Goal: Information Seeking & Learning: Find specific page/section

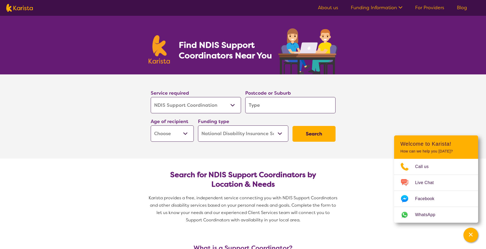
select select "NDIS Support Coordination"
select select "NDIS"
select select "NDIS Support Coordination"
select select "NDIS"
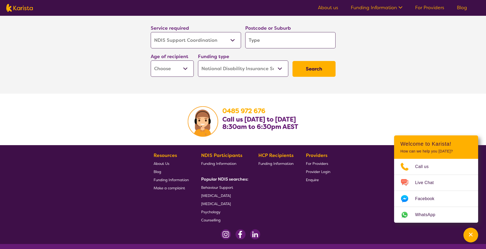
scroll to position [945, 0]
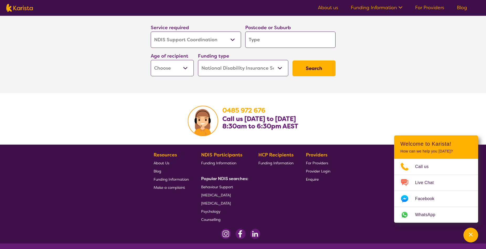
click at [187, 68] on select "Early Childhood - 0 to 9 Child - 10 to 11 Adolescent - 12 to 17 Adult - 18 to 6…" at bounding box center [172, 68] width 43 height 16
select select "AD"
click at [151, 60] on select "Early Childhood - 0 to 9 Child - 10 to 11 Adolescent - 12 to 17 Adult - 18 to 6…" at bounding box center [172, 68] width 43 height 16
select select "AD"
click at [280, 69] on select "Home Care Package (HCP) National Disability Insurance Scheme (NDIS) I don't know" at bounding box center [243, 68] width 90 height 16
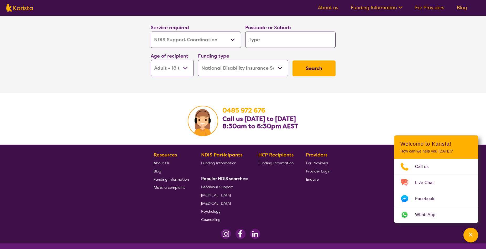
select select "i-don-t-know"
click at [198, 60] on select "Home Care Package (HCP) National Disability Insurance Scheme (NDIS) I don't know" at bounding box center [243, 68] width 90 height 16
select select "i-don-t-know"
click at [230, 39] on select "Allied Health Assistant Assessment ([MEDICAL_DATA] or [MEDICAL_DATA]) Behaviour…" at bounding box center [196, 39] width 90 height 16
click at [260, 37] on input "search" at bounding box center [290, 39] width 90 height 16
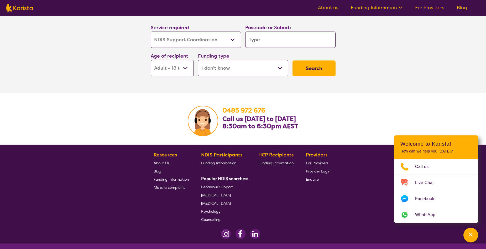
type input "2"
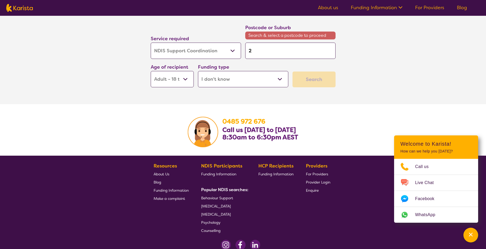
type input "22"
type input "225"
type input "2257"
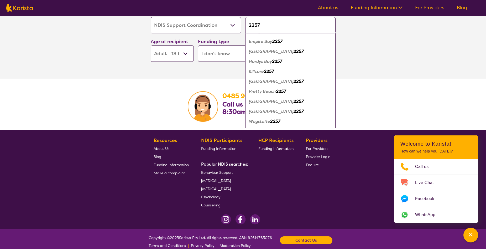
scroll to position [967, 0]
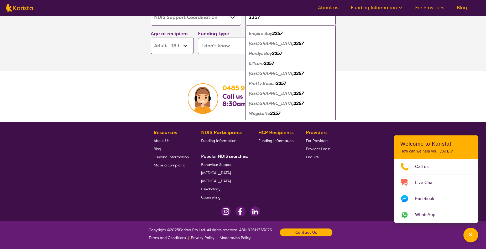
type input "2257"
click at [255, 104] on em "[GEOGRAPHIC_DATA]" at bounding box center [271, 104] width 45 height 6
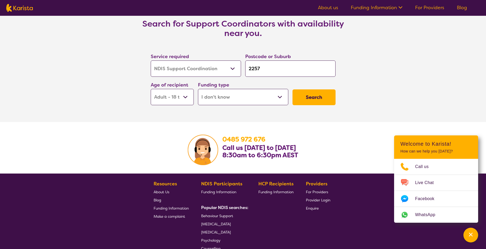
scroll to position [915, 0]
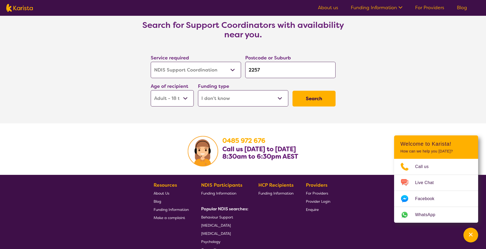
click at [299, 99] on button "Search" at bounding box center [313, 99] width 43 height 16
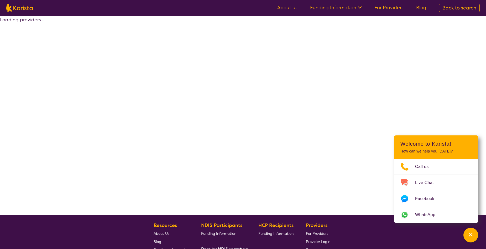
select select "NDIS Support Coordination"
select select "AD"
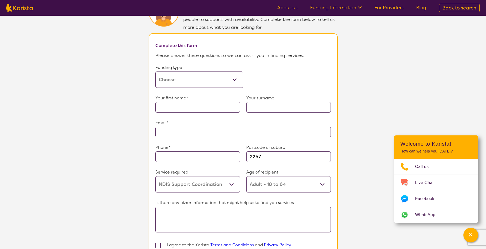
scroll to position [289, 0]
click at [235, 78] on select "Home Care Package (HCP) Home Care Package - Level 1 Home Care Package - Level 2…" at bounding box center [199, 79] width 88 height 16
select select "NDIS"
click at [155, 71] on select "Home Care Package (HCP) Home Care Package - Level 1 Home Care Package - Level 2…" at bounding box center [199, 79] width 88 height 16
click at [203, 105] on input "text" at bounding box center [197, 107] width 85 height 10
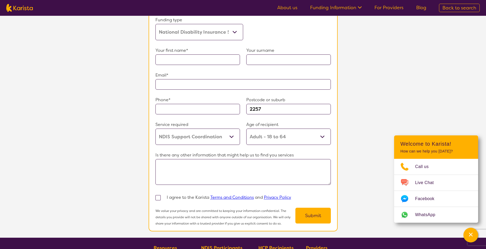
scroll to position [341, 0]
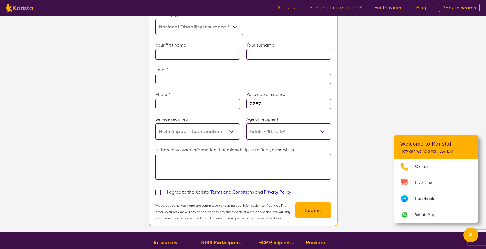
click at [231, 130] on div "Service required Allied Health Assistant Assessment ([MEDICAL_DATA] or [MEDICAL…" at bounding box center [197, 127] width 85 height 24
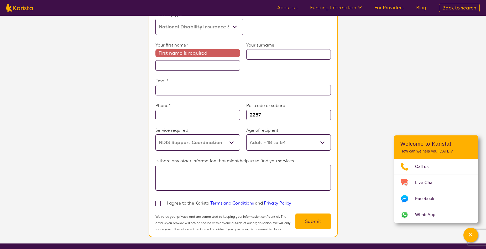
select select "Psychology"
click at [155, 134] on select "Allied Health Assistant Assessment ([MEDICAL_DATA] or [MEDICAL_DATA]) Behaviour…" at bounding box center [197, 142] width 85 height 16
